Goal: Check status: Check status

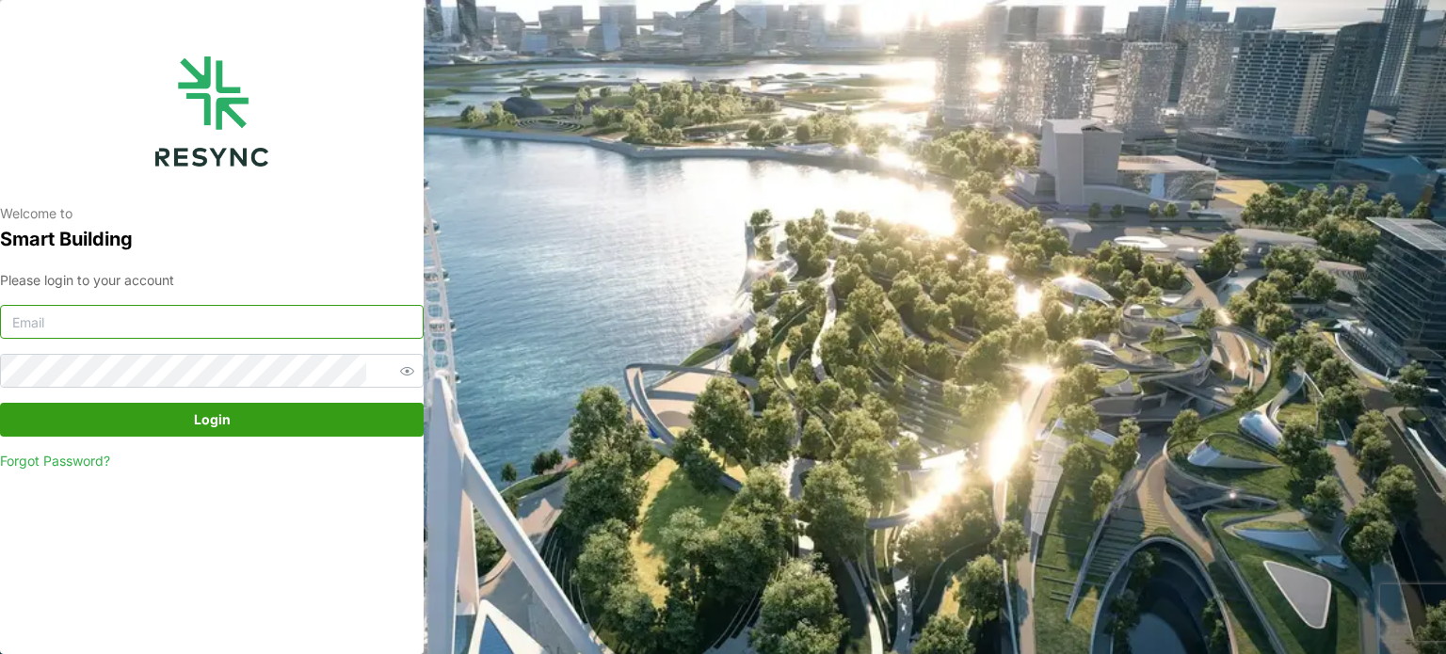
type input "[EMAIL_ADDRESS][DOMAIN_NAME]"
click at [264, 413] on span "Login" at bounding box center [212, 420] width 388 height 32
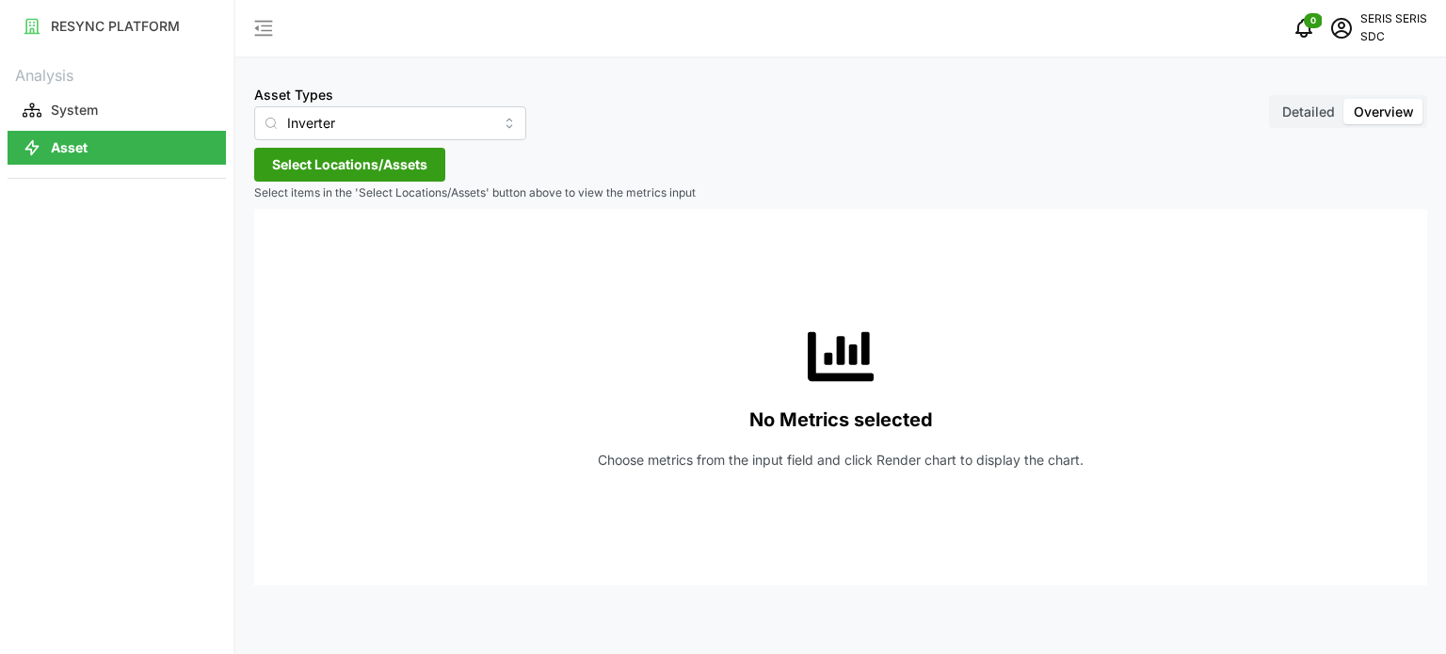
click at [382, 175] on span "Select Locations/Assets" at bounding box center [349, 165] width 155 height 32
click at [306, 248] on span "Select SDC-1" at bounding box center [302, 251] width 12 height 12
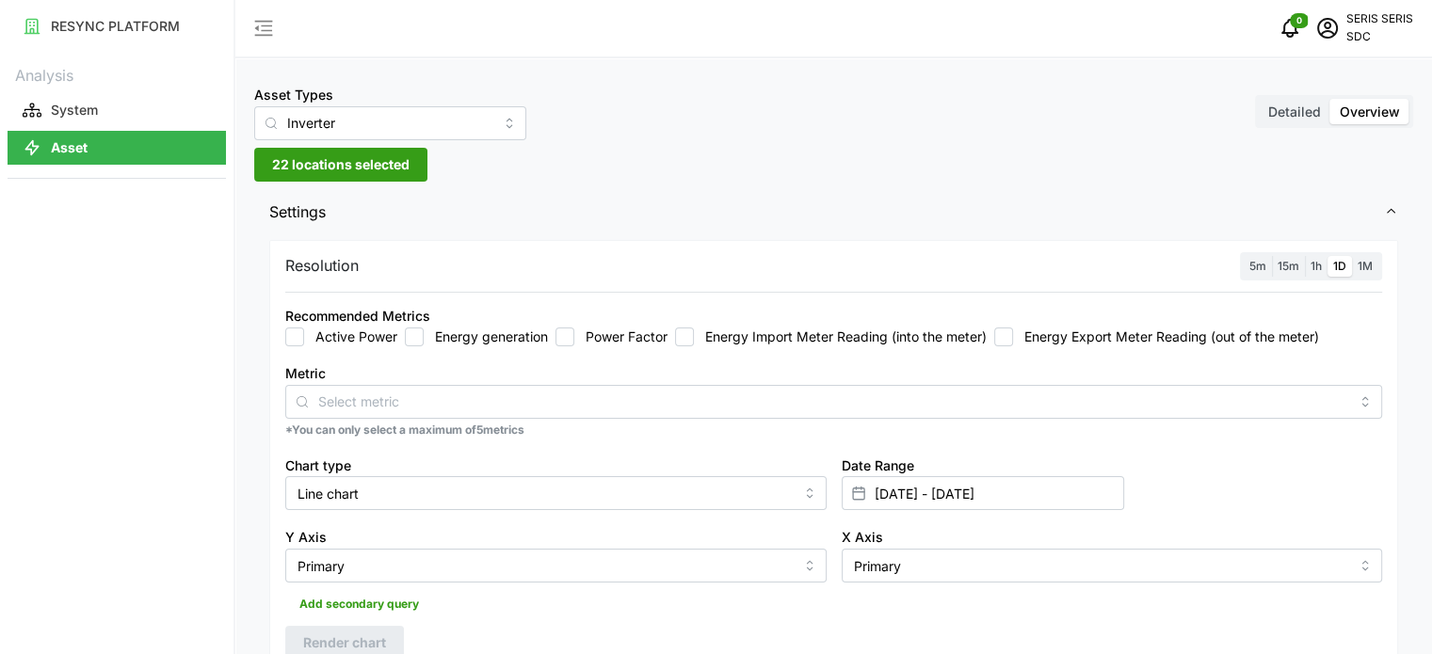
click at [418, 339] on input "Energy generation" at bounding box center [414, 337] width 19 height 19
checkbox input "true"
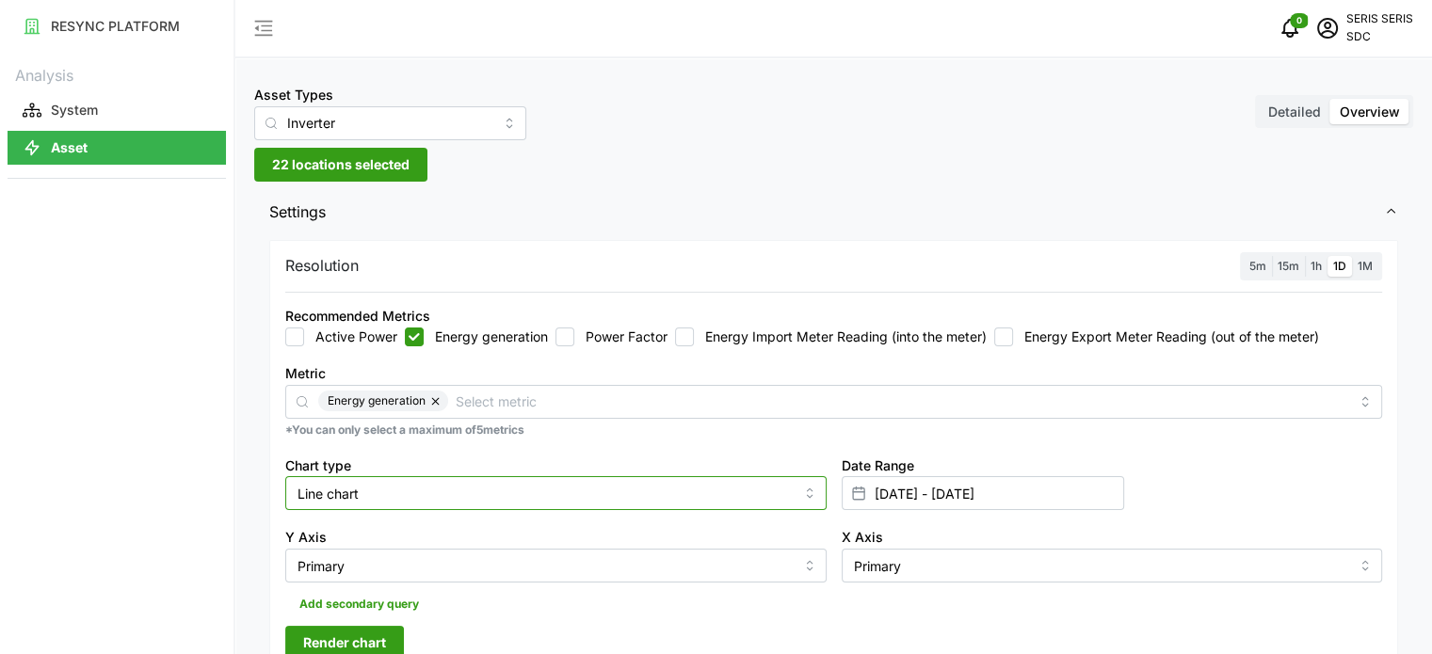
click at [410, 488] on input "Line chart" at bounding box center [555, 493] width 541 height 34
click at [457, 485] on input "Line chart" at bounding box center [555, 493] width 541 height 34
click at [500, 479] on input "Line chart" at bounding box center [555, 493] width 541 height 34
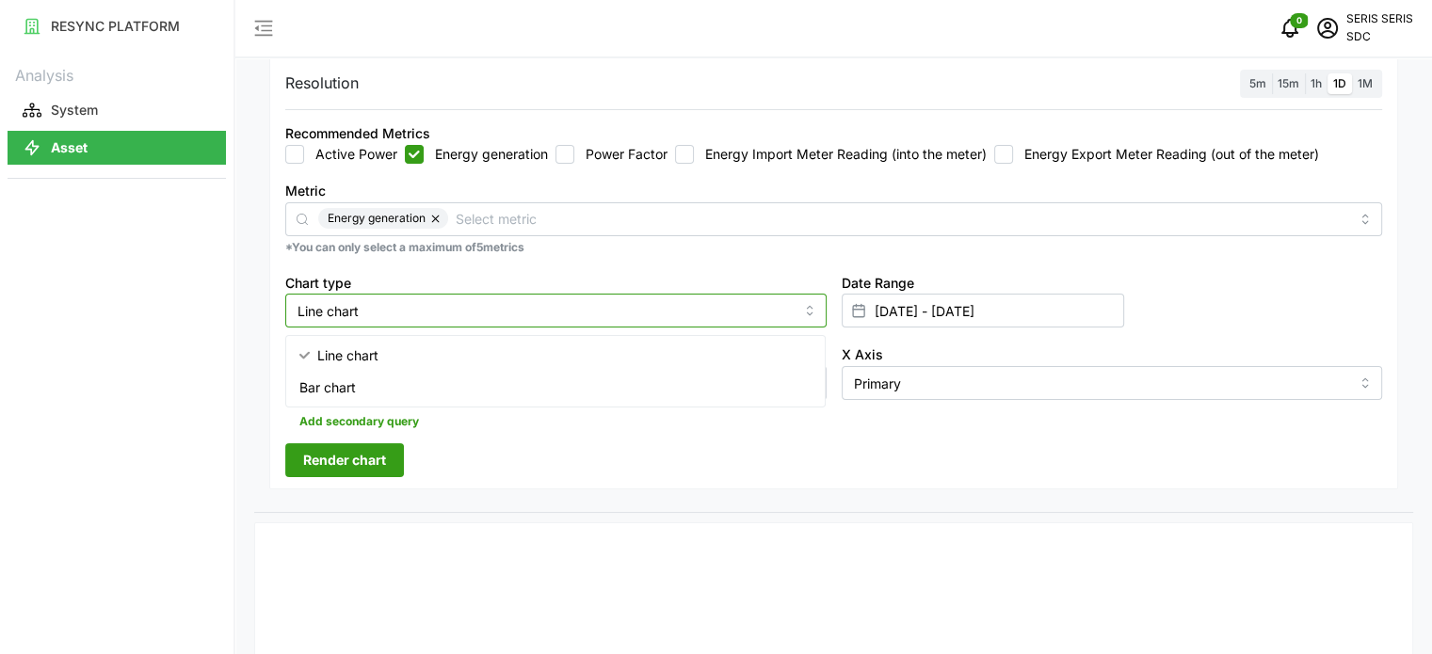
scroll to position [188, 0]
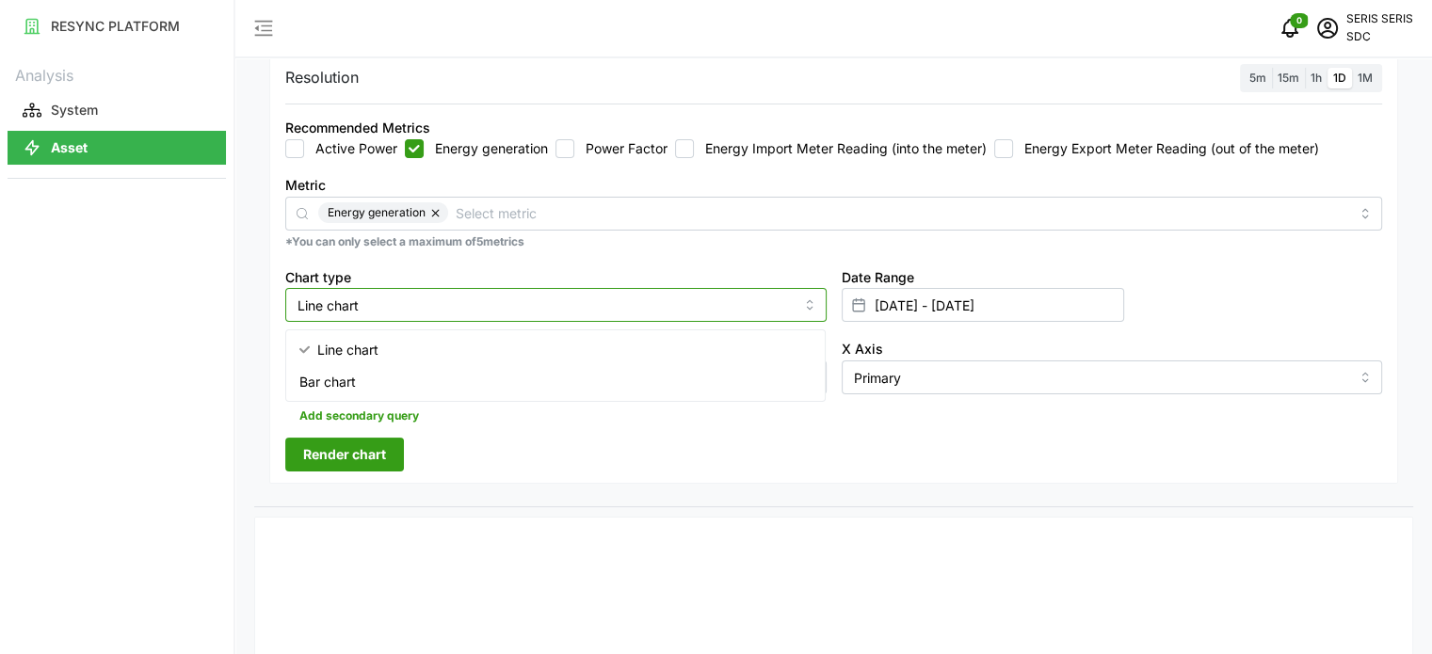
click at [429, 379] on div "Bar chart" at bounding box center [556, 382] width 532 height 32
type input "Bar chart"
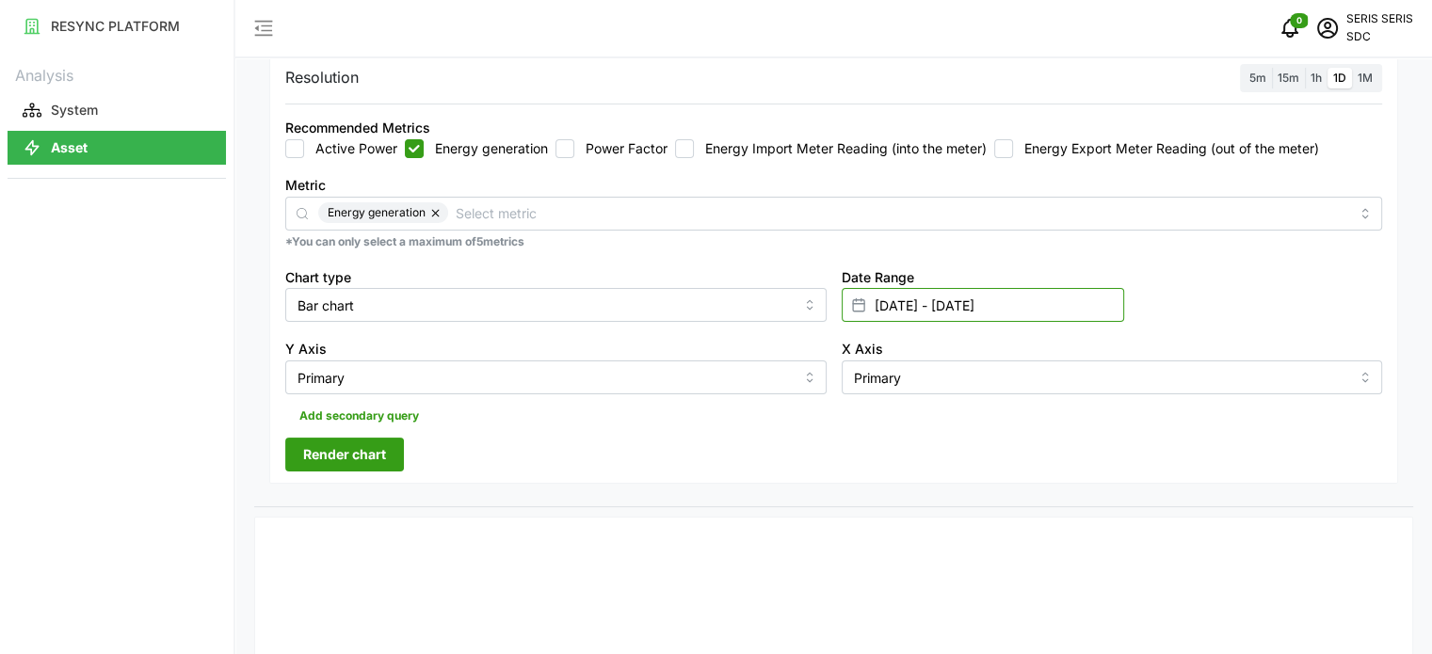
click at [942, 296] on input "09 Oct 2025 - 09 Oct 2025" at bounding box center [983, 305] width 282 height 34
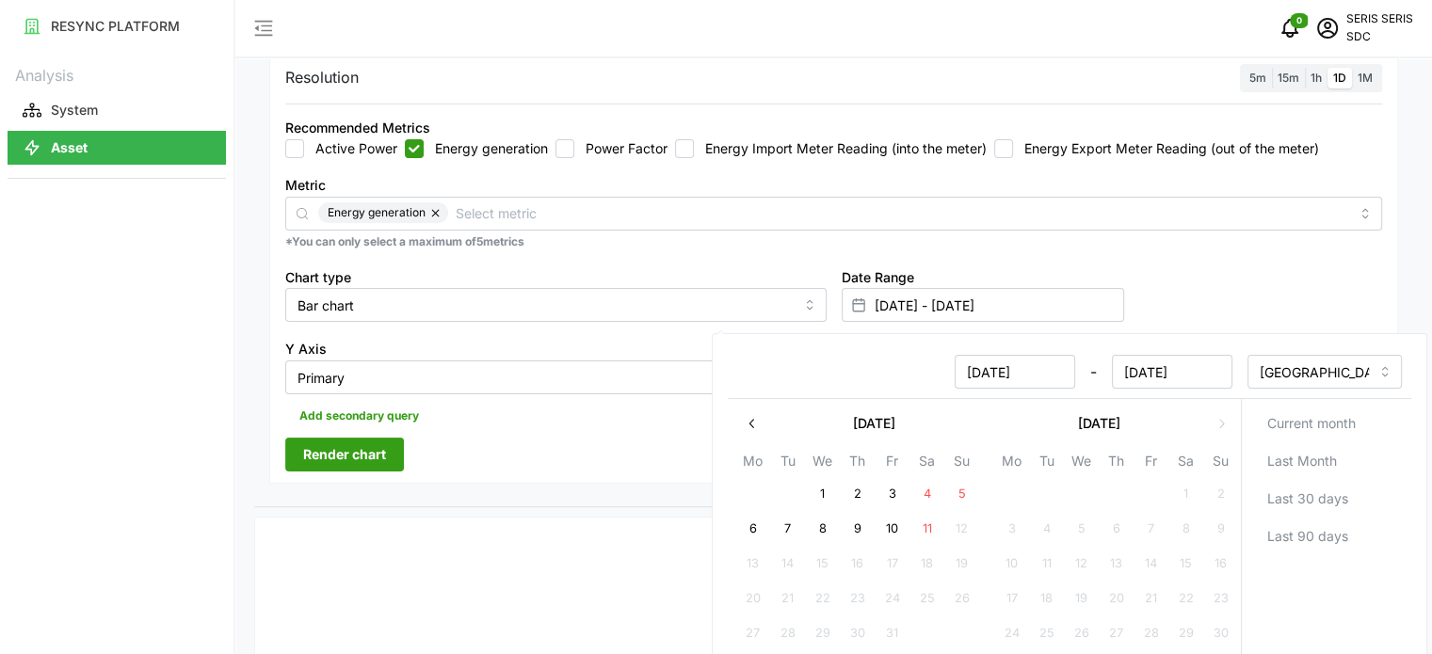
click at [897, 520] on button "10" at bounding box center [892, 529] width 34 height 34
type input "09 Oct 2025 - 10 Oct 2025"
type input "10 Oct 2025"
click at [897, 521] on button "10" at bounding box center [892, 529] width 34 height 34
type input "10 Oct 2025 - 10 Oct 2025"
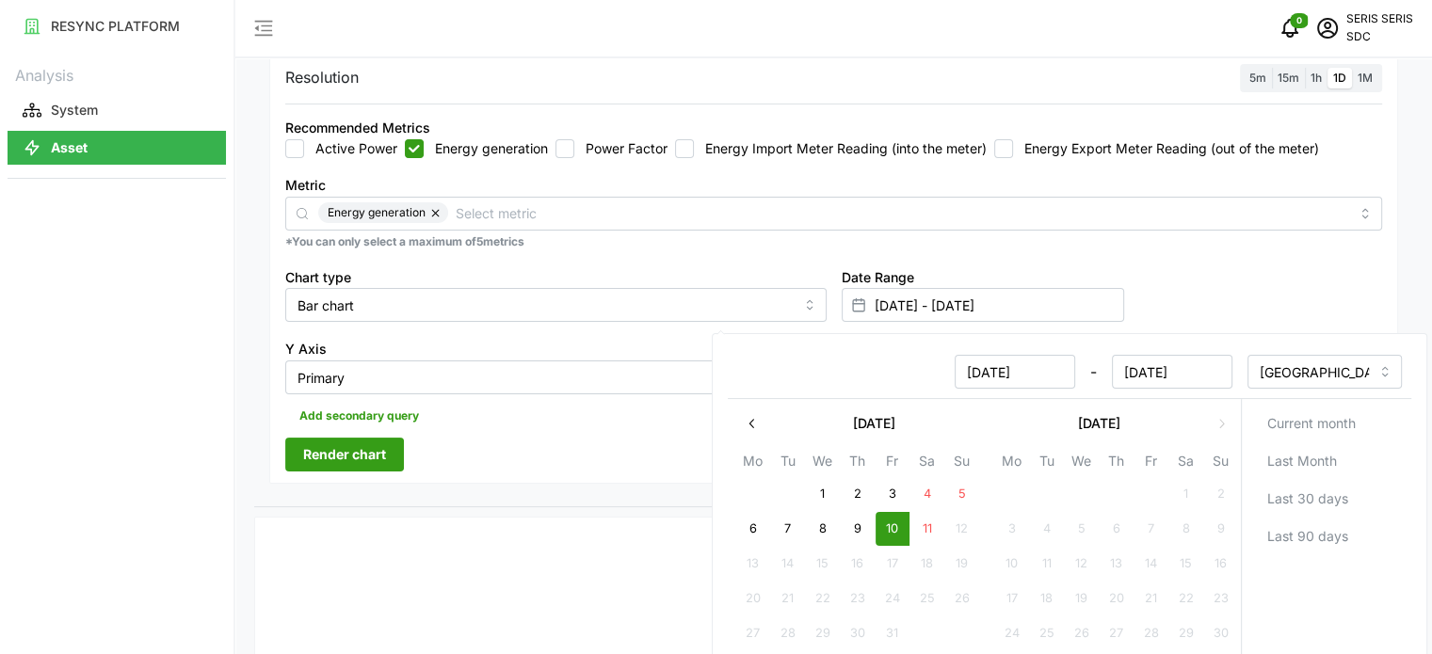
type input "10 Oct 2025"
click at [589, 502] on div "Resolution 5m 15m 1h 1D 1M Recommended Metrics Active Power Energy generation P…" at bounding box center [833, 277] width 1159 height 460
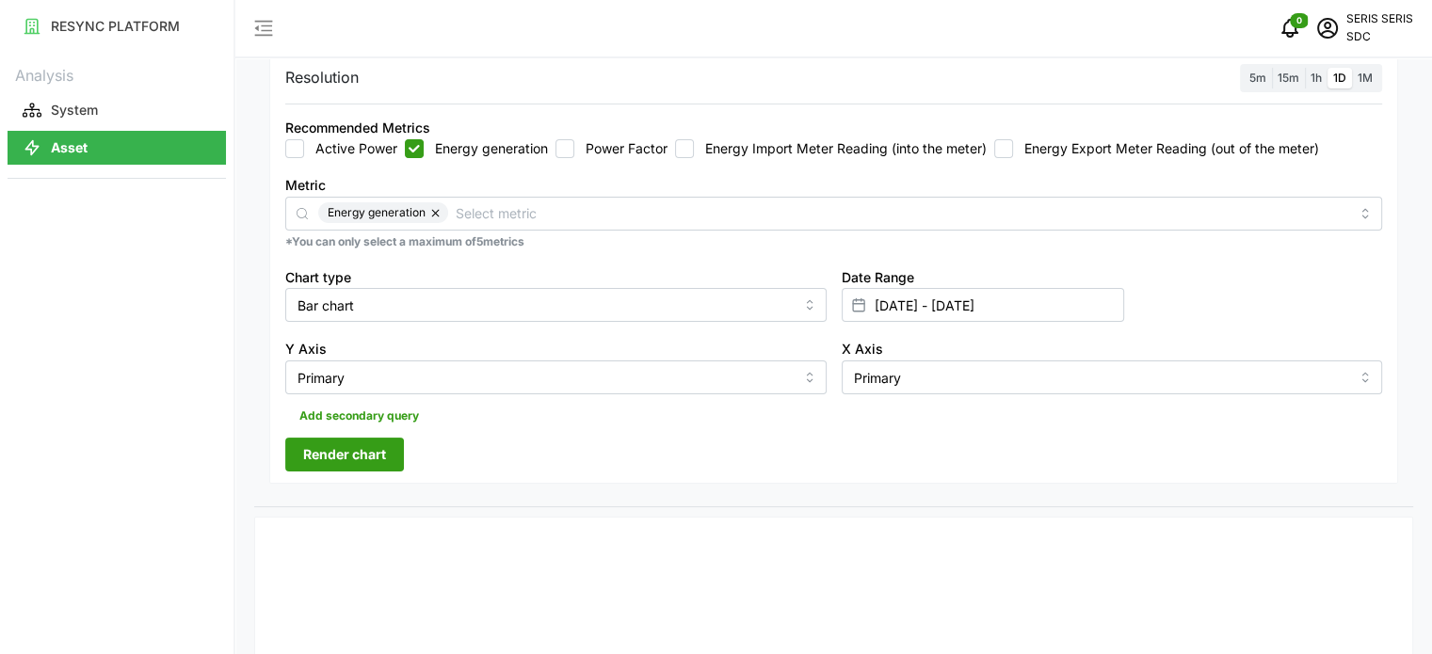
click at [364, 456] on span "Render chart" at bounding box center [344, 455] width 83 height 32
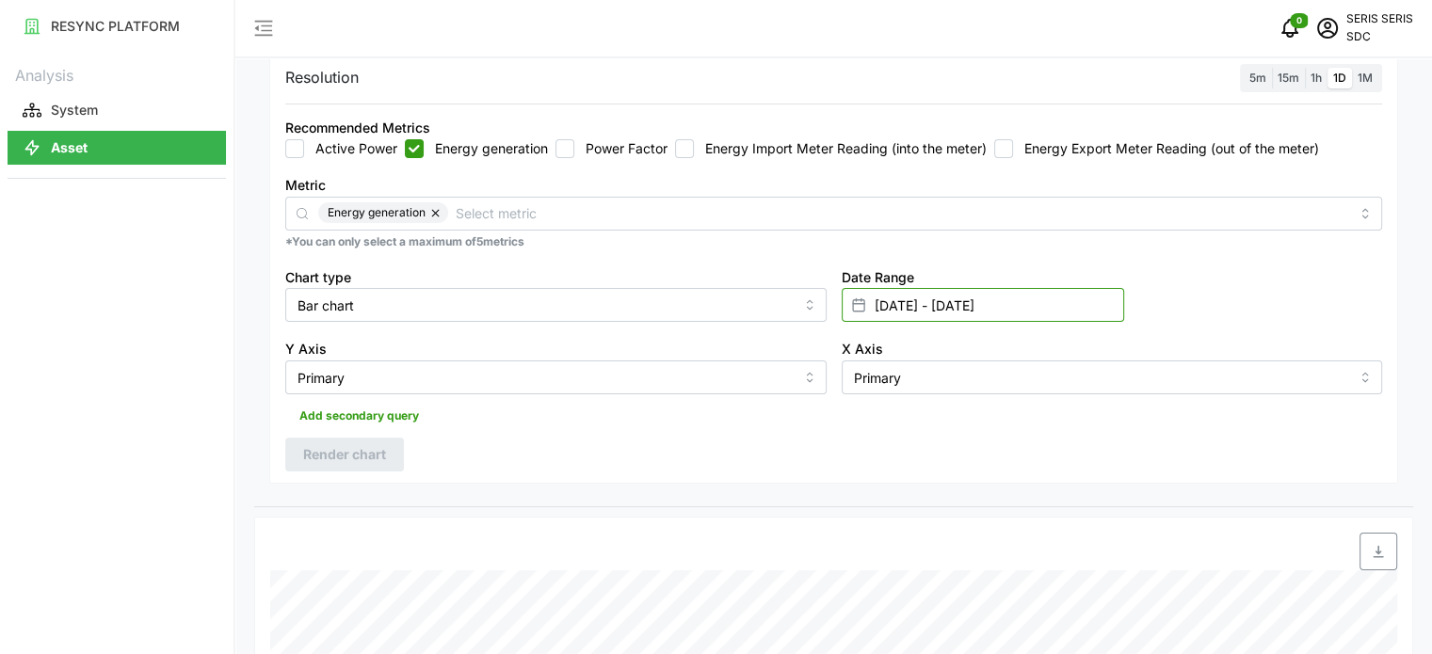
click at [1082, 311] on input "10 Oct 2025 - 10 Oct 2025" at bounding box center [983, 305] width 282 height 34
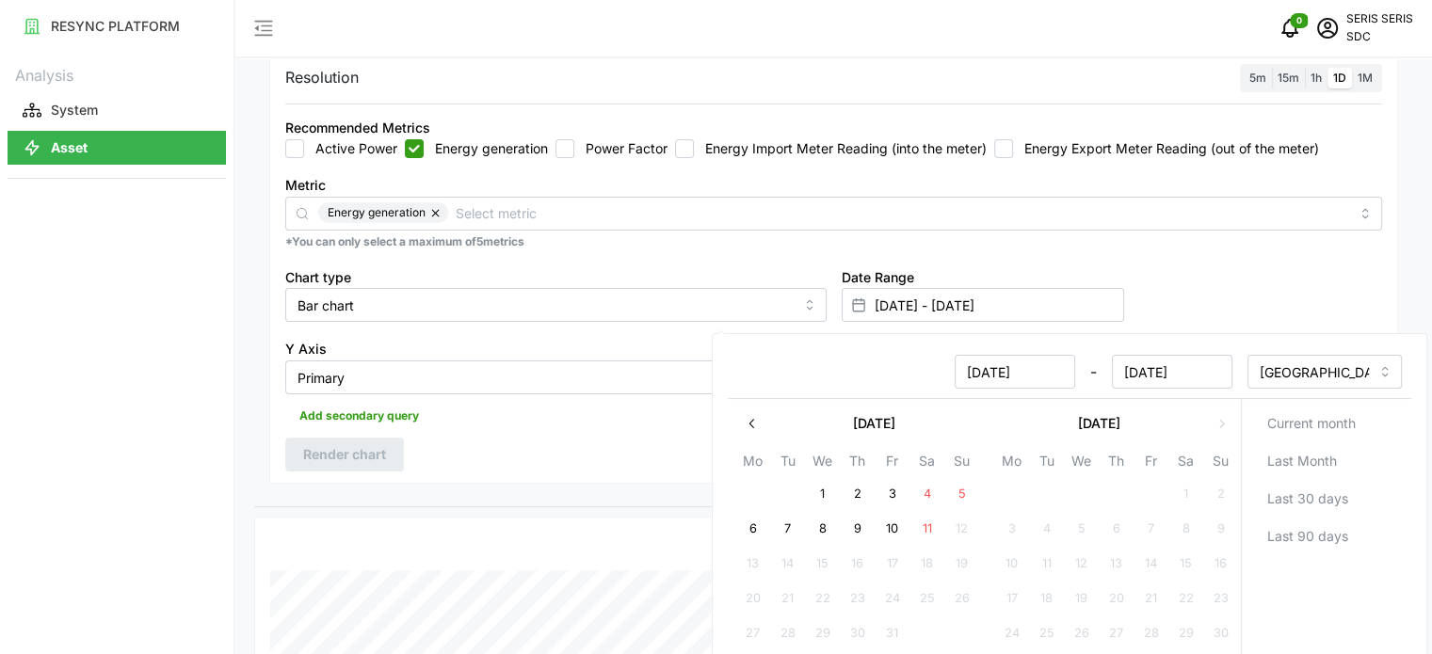
click at [920, 526] on button "11" at bounding box center [926, 529] width 34 height 34
type input "10 Oct 2025 - 11 Oct 2025"
type input "11 Oct 2025"
click at [920, 526] on button "11" at bounding box center [926, 529] width 34 height 34
type input "11 Oct 2025 - 11 Oct 2025"
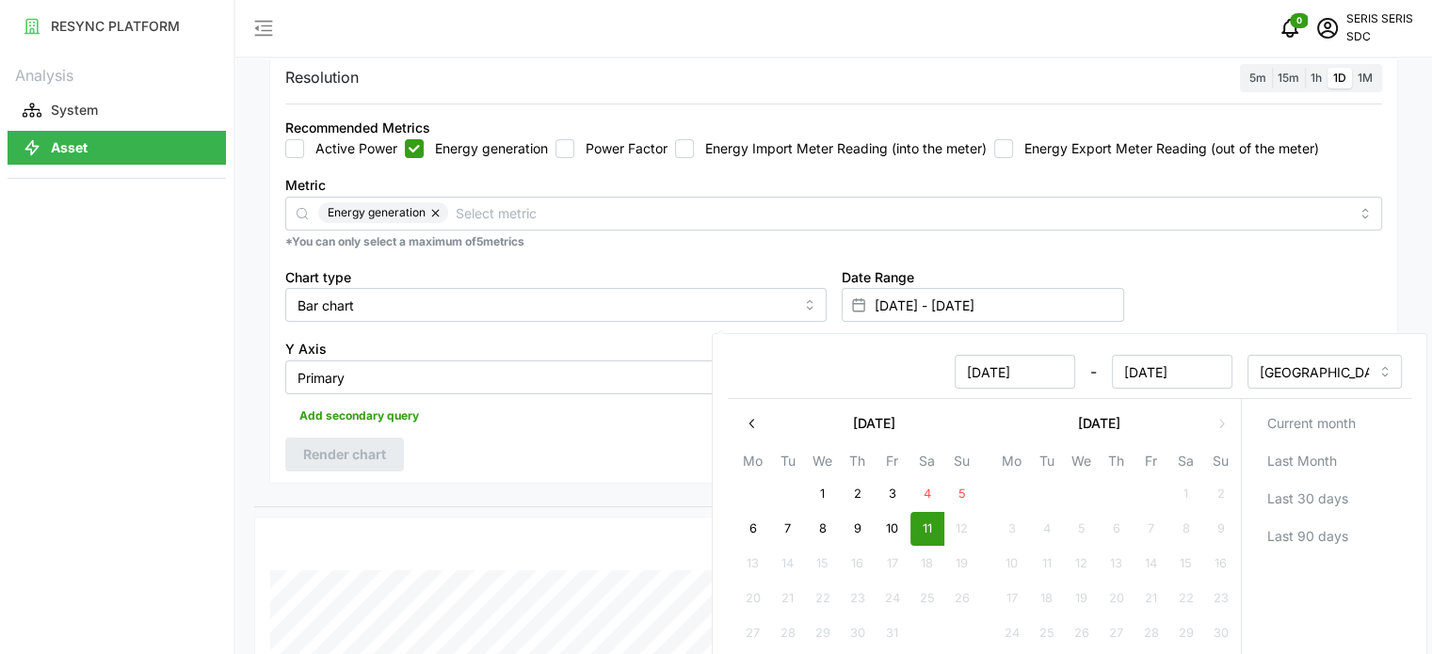
type input "11 Oct 2025"
click at [536, 457] on div "Resolution 5m 15m 1h 1D 1M Recommended Metrics Active Power Energy generation P…" at bounding box center [833, 268] width 1129 height 433
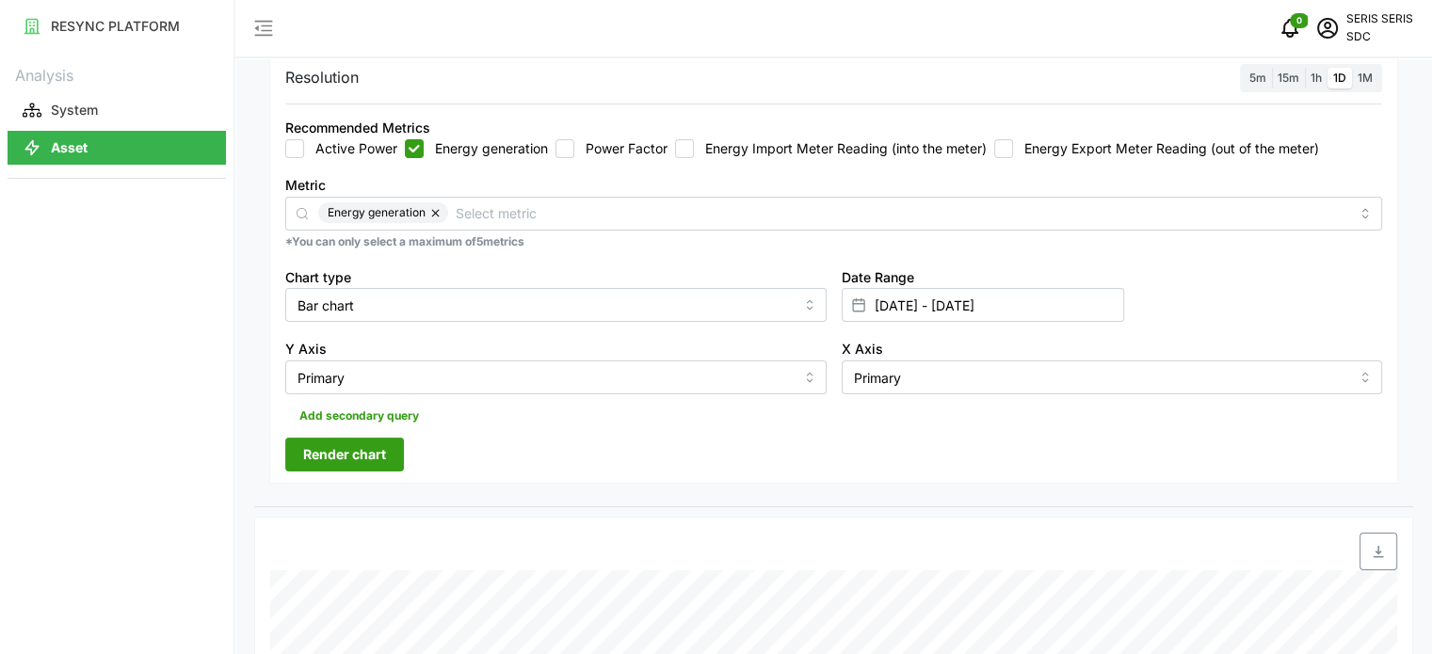
click at [297, 455] on button "Render chart" at bounding box center [344, 455] width 119 height 34
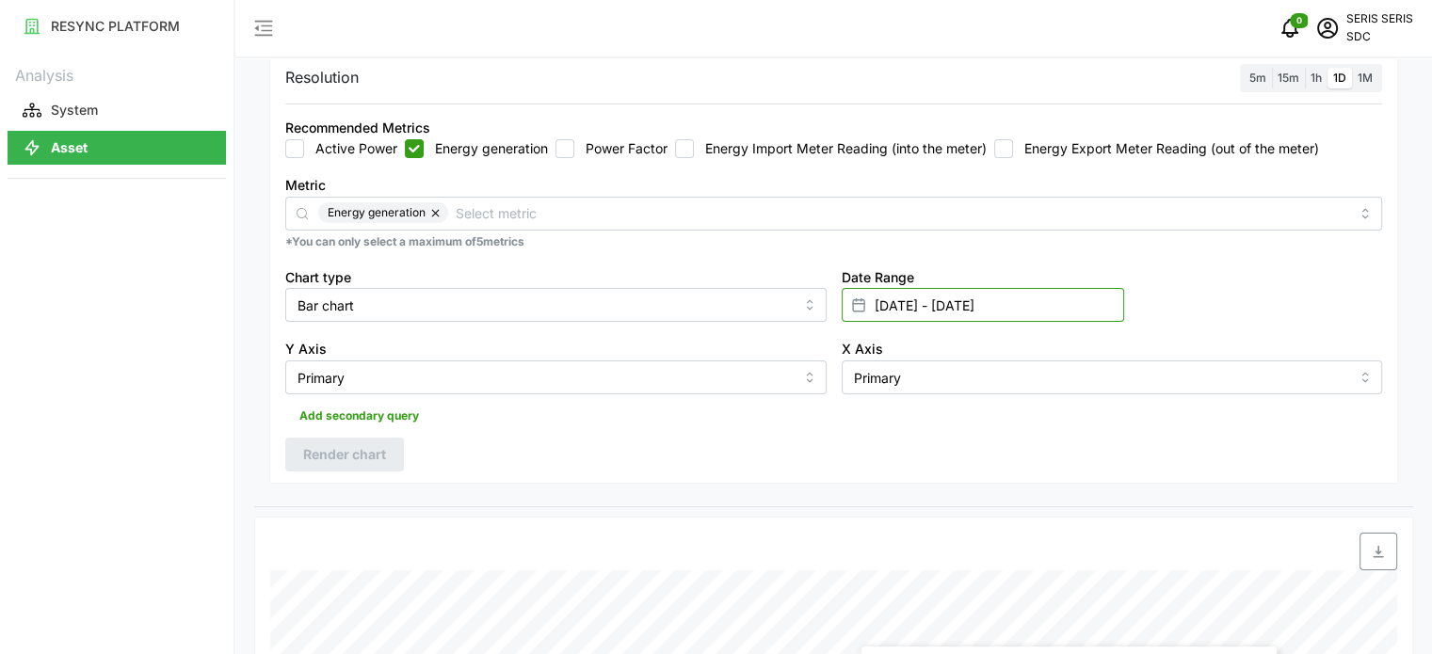
click at [928, 296] on input "11 Oct 2025 - 11 Oct 2025" at bounding box center [983, 305] width 282 height 34
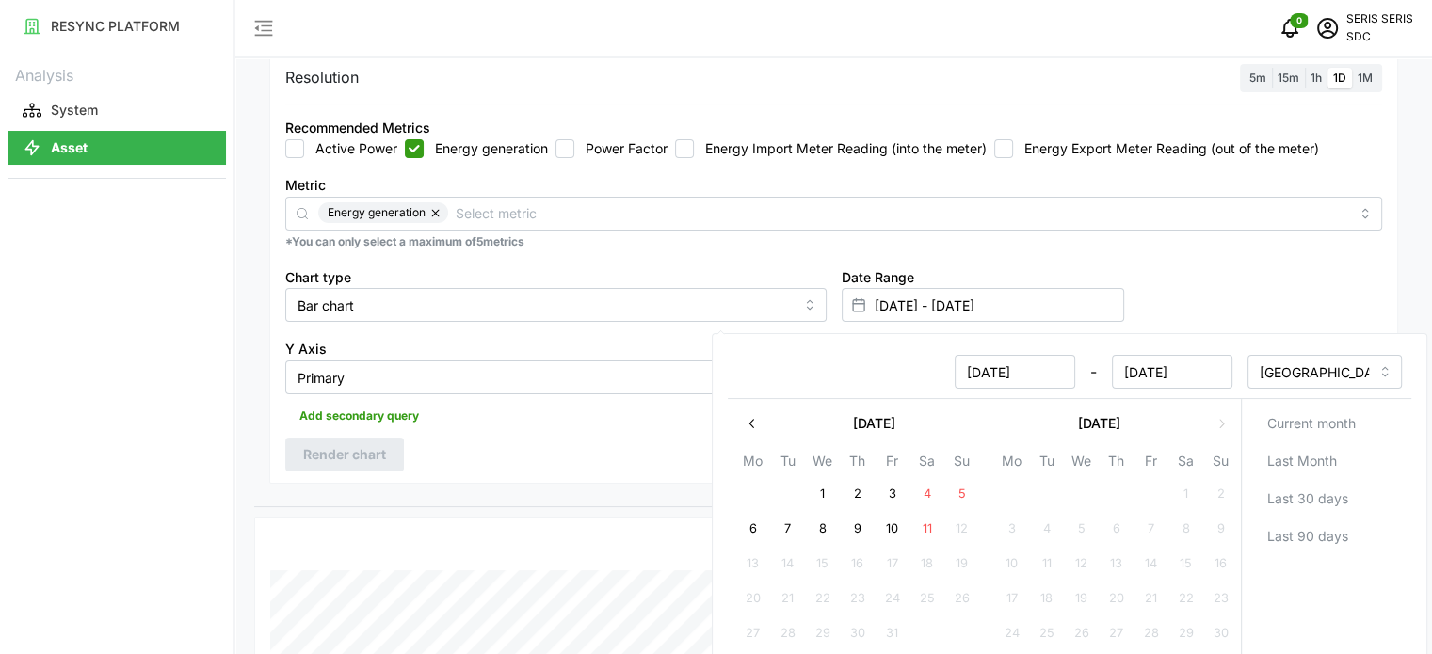
click at [882, 534] on button "10" at bounding box center [892, 529] width 34 height 34
type input "10 Oct 2025 - 11 Oct 2025"
type input "10 Oct 2025"
click at [882, 534] on button "10" at bounding box center [892, 529] width 34 height 34
type input "10 Oct 2025 - 10 Oct 2025"
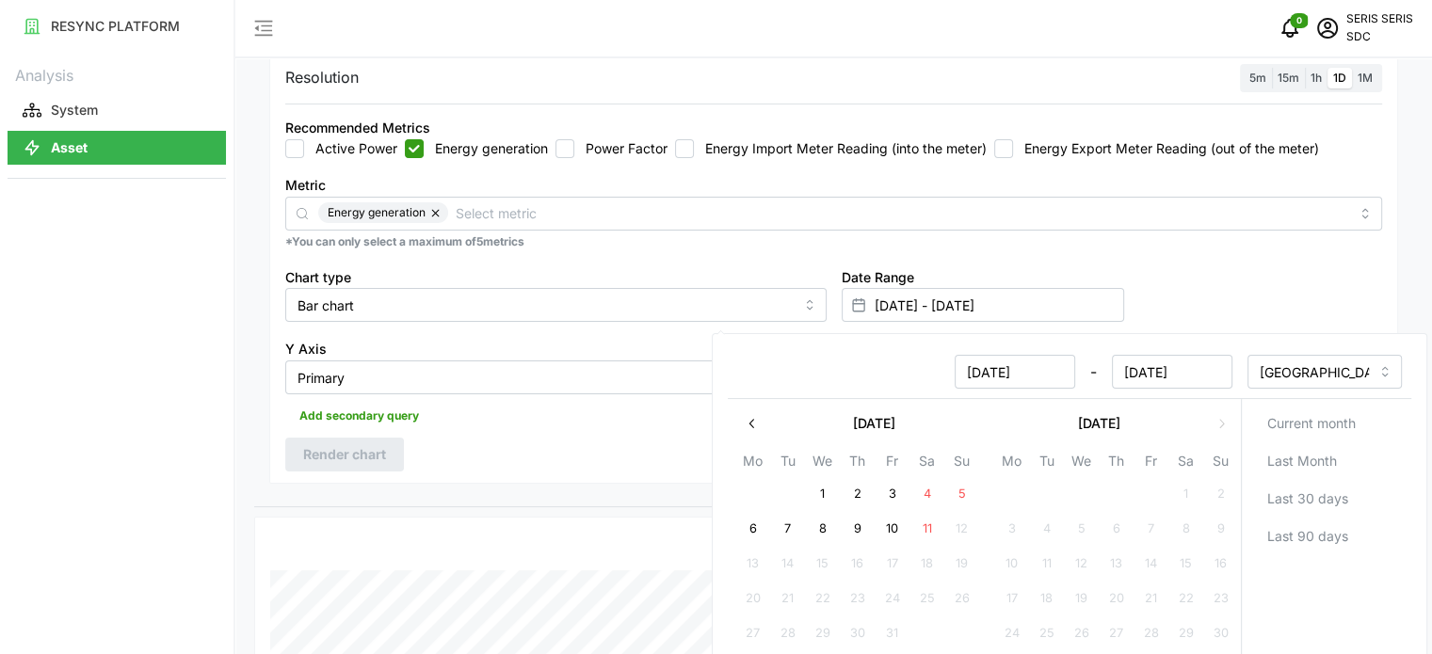
type input "10 Oct 2025"
click at [724, 491] on div "10 Oct 2025 - 10 Oct 2025 Asia/Singapore October 2025 Mo Tu We Th Fr Sa Su 29 3…" at bounding box center [1069, 502] width 715 height 338
click at [583, 454] on div "Resolution 5m 15m 1h 1D 1M Recommended Metrics Active Power Energy generation P…" at bounding box center [833, 268] width 1129 height 433
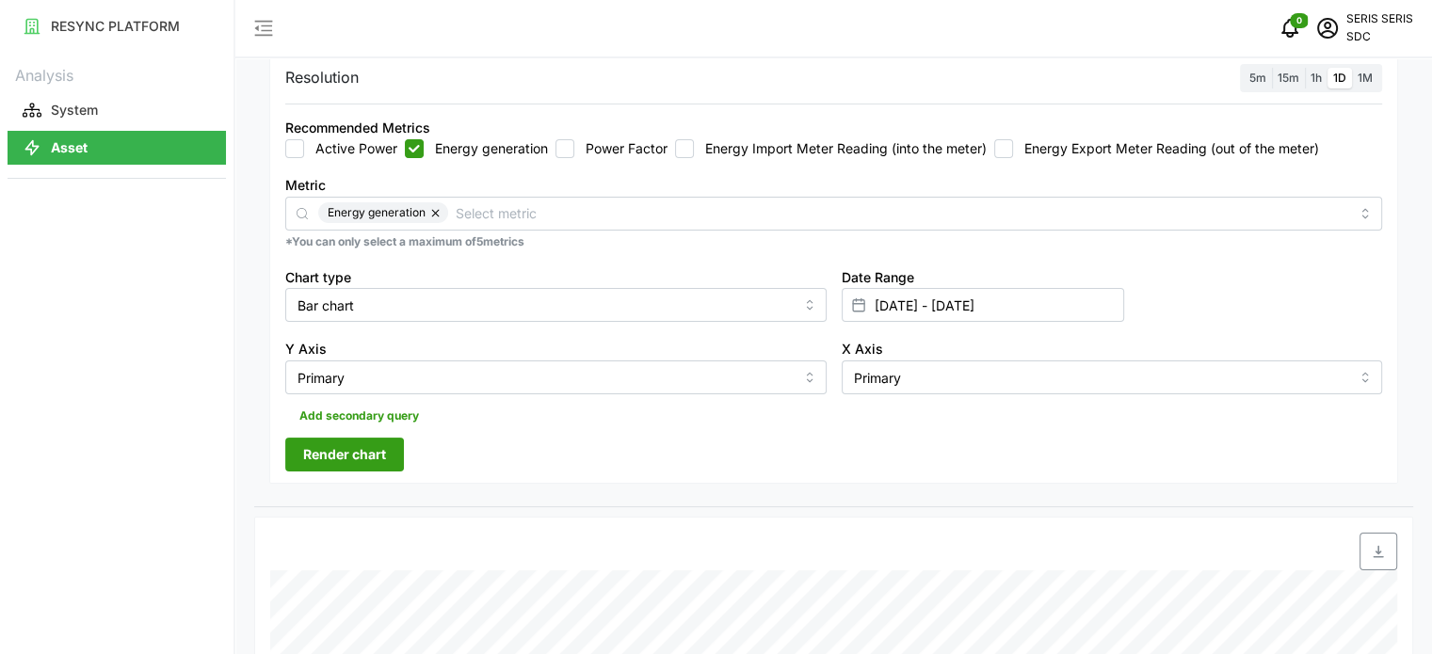
click at [365, 456] on span "Render chart" at bounding box center [344, 455] width 83 height 32
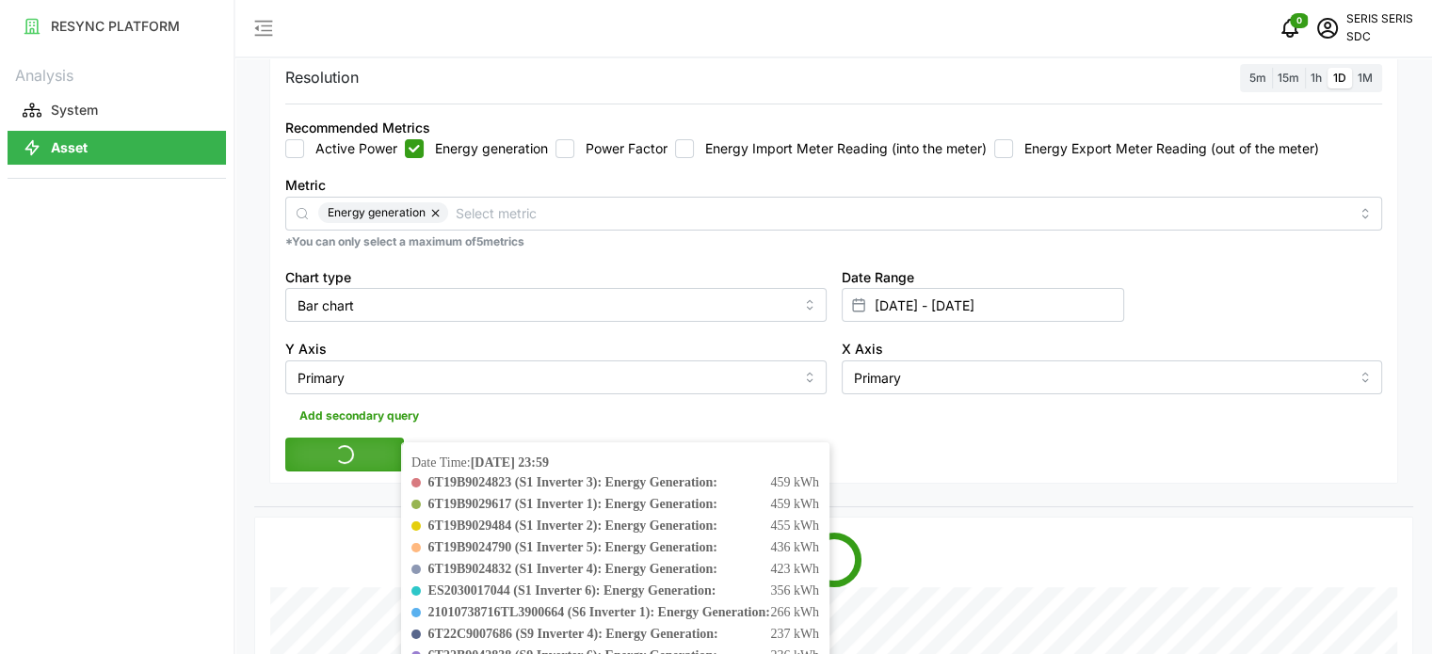
scroll to position [565, 0]
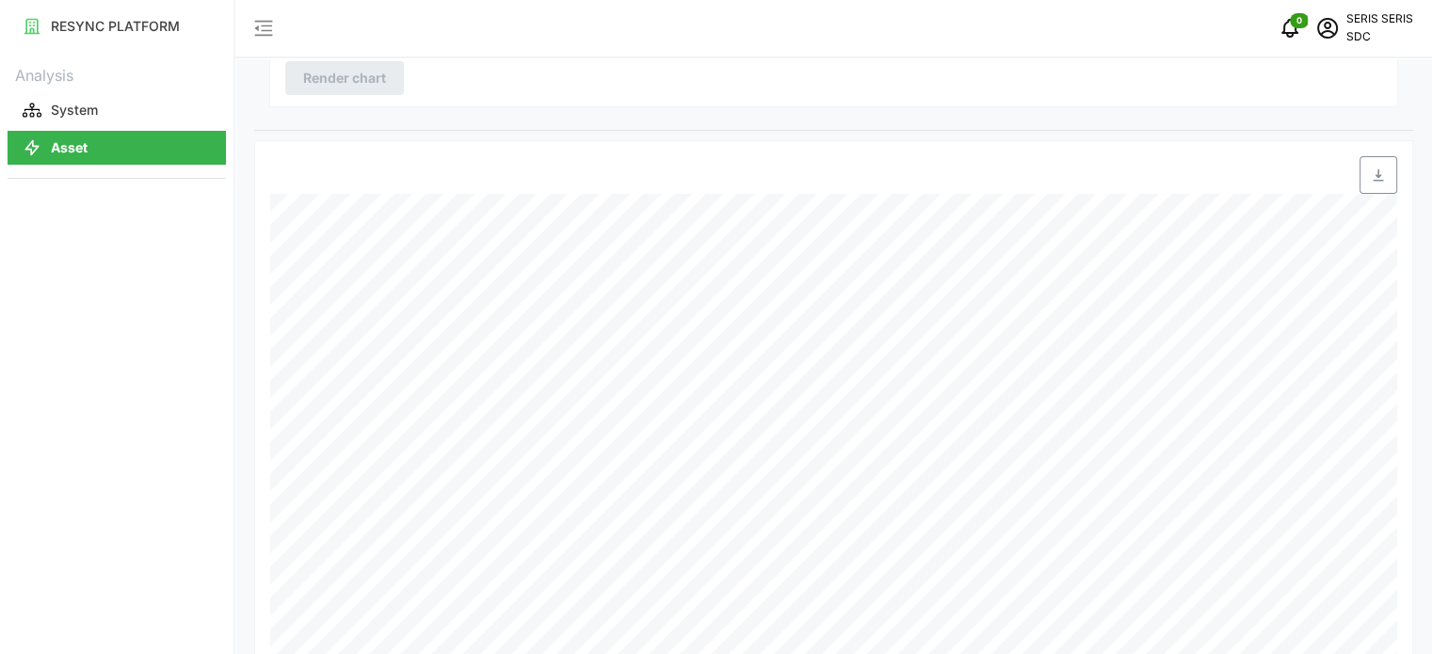
click at [1375, 176] on icon "button" at bounding box center [1378, 175] width 15 height 15
